Goal: Transaction & Acquisition: Subscribe to service/newsletter

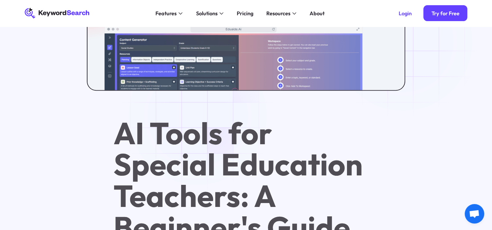
scroll to position [277, 0]
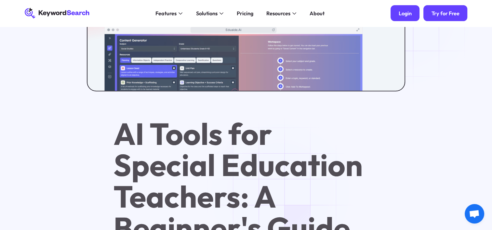
click at [405, 16] on div "Login" at bounding box center [405, 13] width 13 height 7
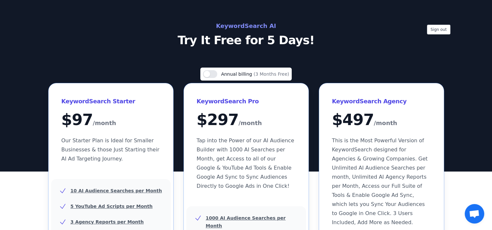
click at [321, 55] on div "Sign out KeywordSearch AI Try It Free for 5 Days!" at bounding box center [246, 86] width 492 height 172
click at [437, 30] on button "Sign out" at bounding box center [438, 30] width 23 height 10
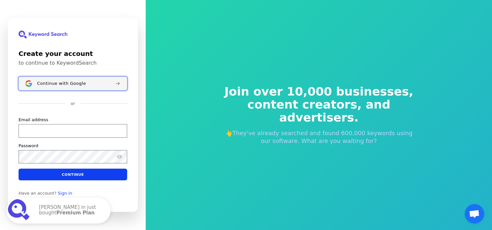
click at [93, 86] on div "Continue with Google" at bounding box center [73, 83] width 73 height 5
